Goal: Transaction & Acquisition: Purchase product/service

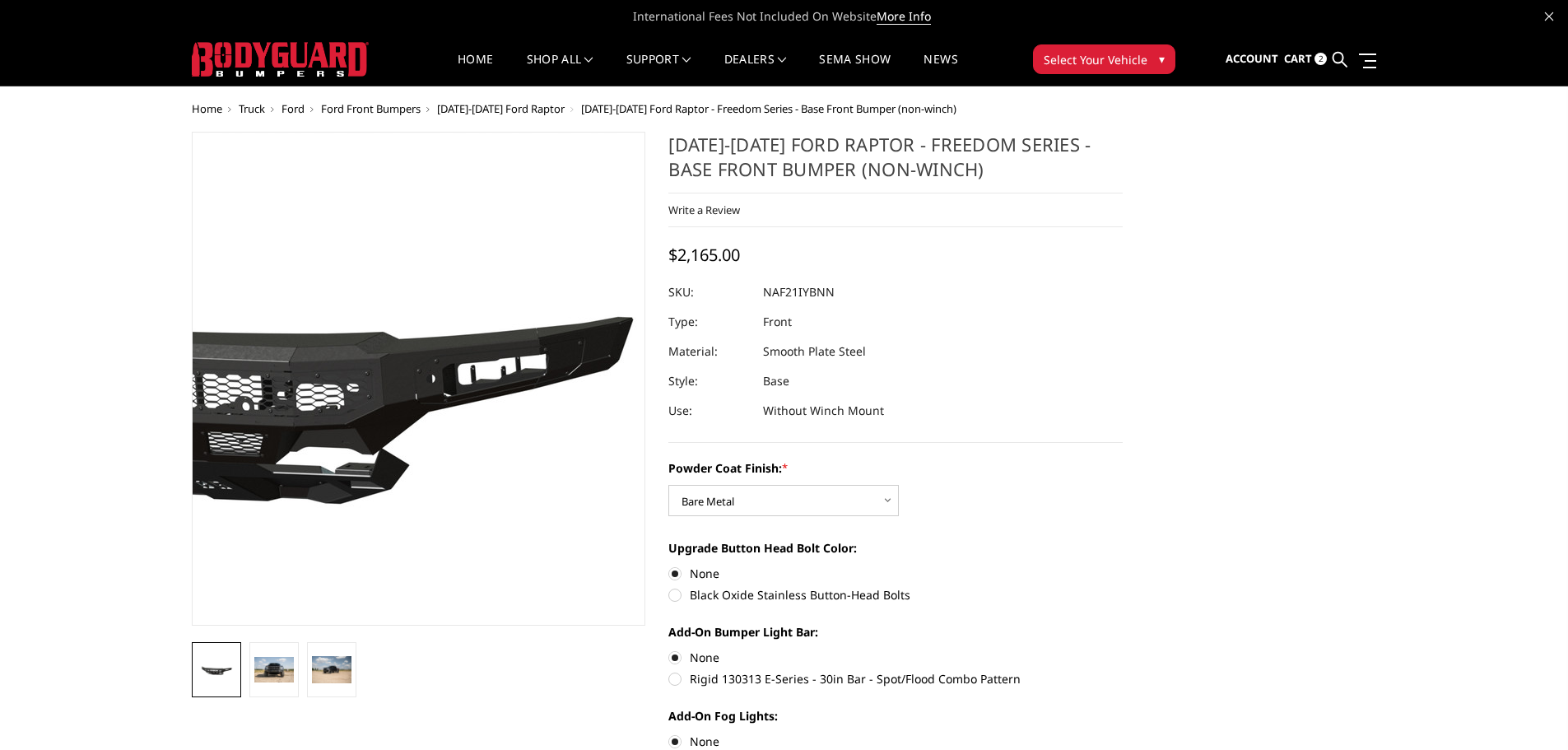
select select "2767"
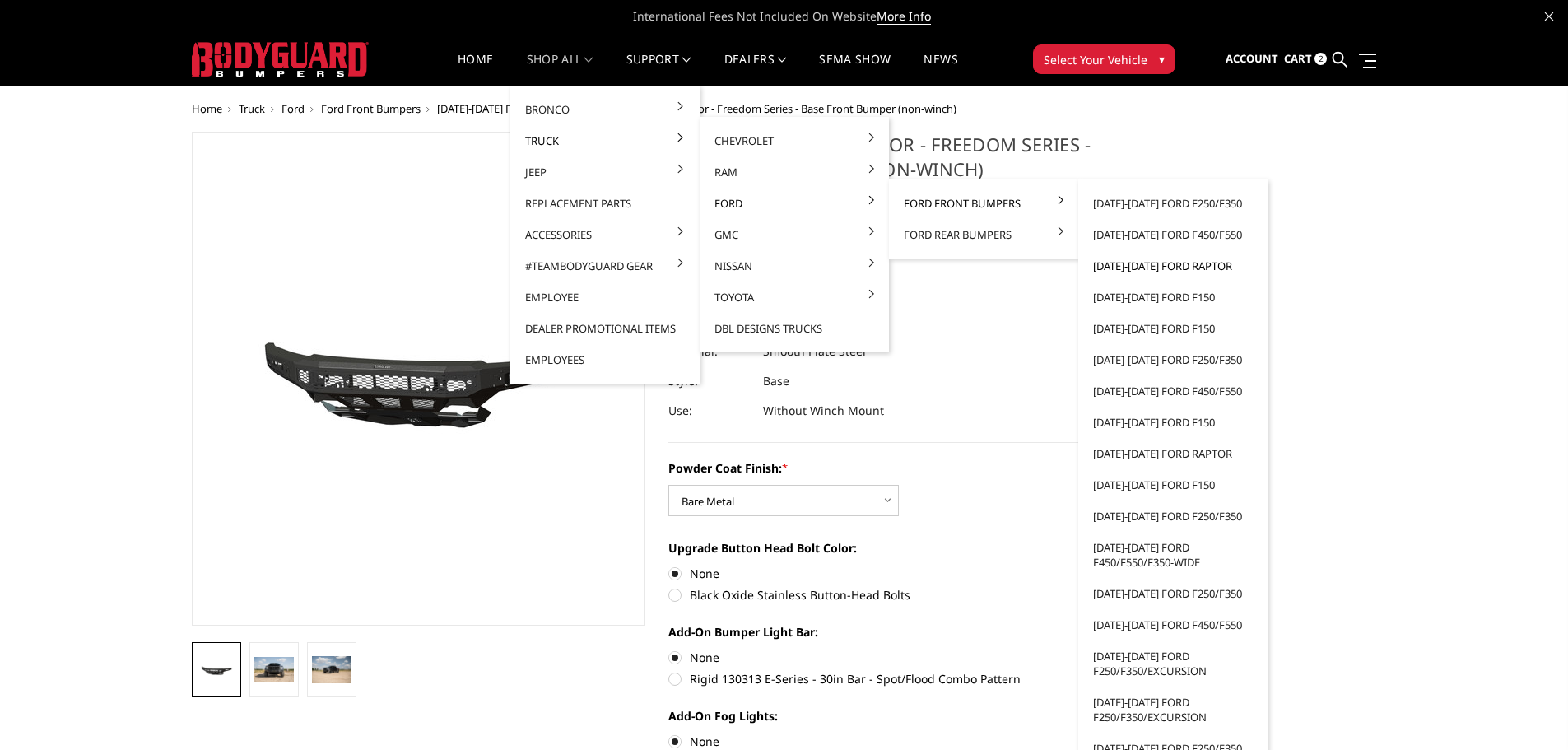
click at [1172, 275] on link "[DATE]-[DATE] Ford Raptor" at bounding box center [1172, 265] width 176 height 31
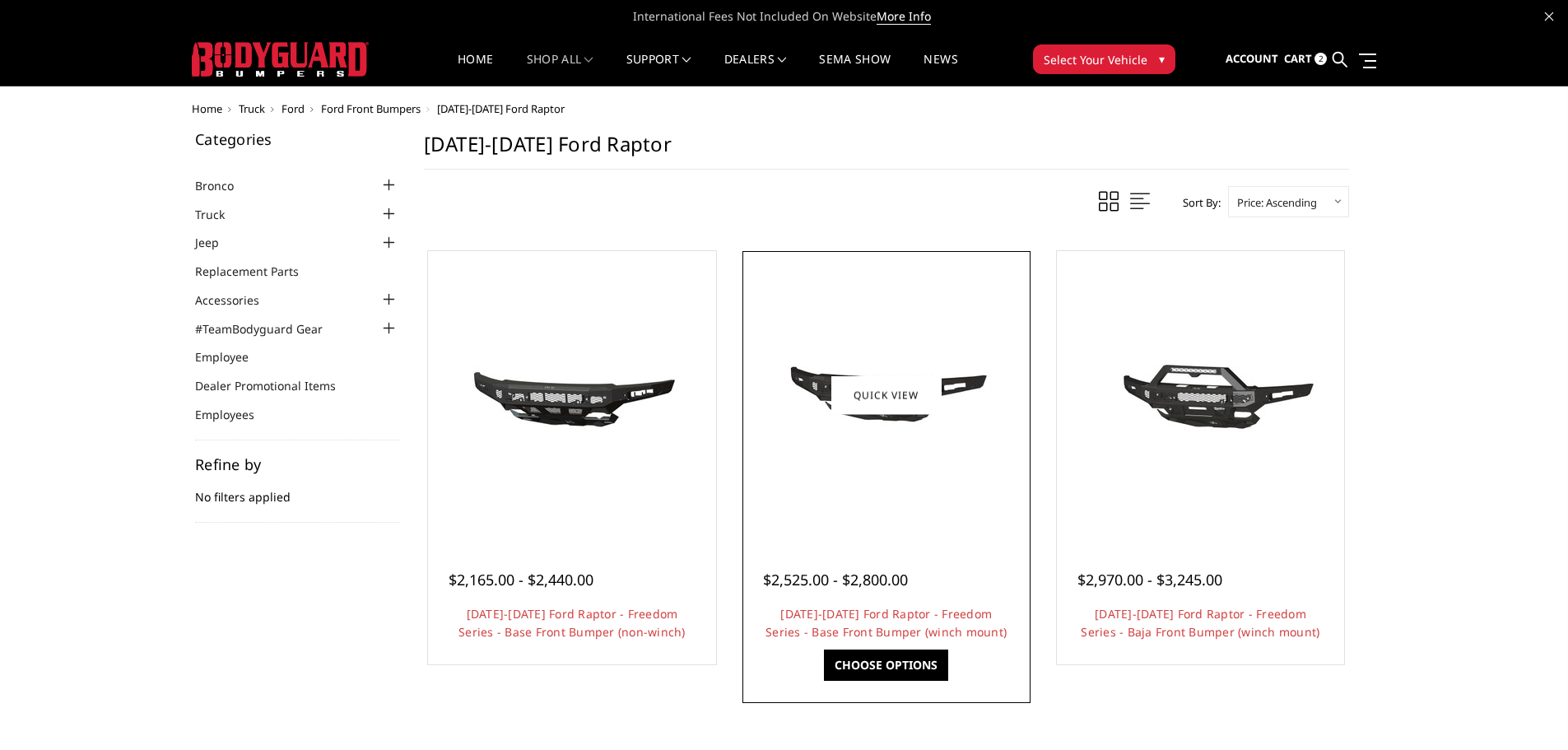
click at [832, 466] on div at bounding box center [886, 395] width 280 height 280
